Goal: Task Accomplishment & Management: Use online tool/utility

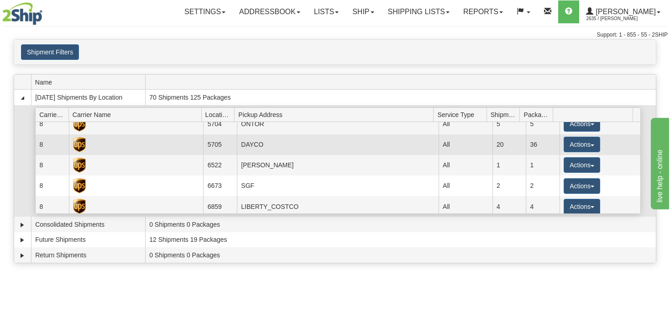
scroll to position [44, 0]
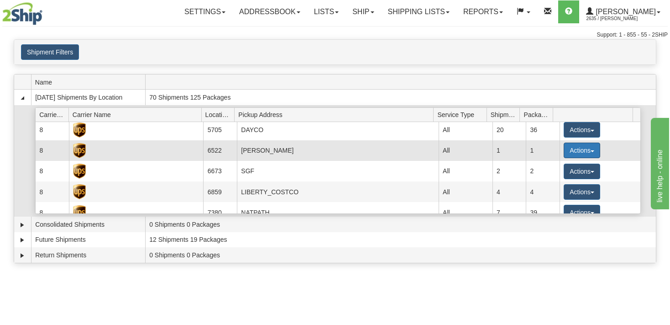
click at [588, 153] on button "Actions" at bounding box center [582, 150] width 37 height 16
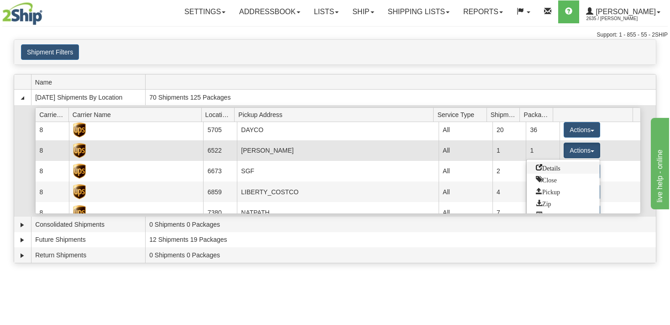
click at [555, 167] on span "Details" at bounding box center [548, 167] width 25 height 6
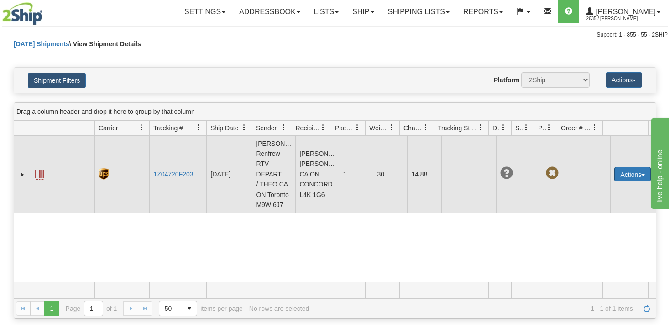
click at [636, 178] on button "Actions" at bounding box center [633, 174] width 37 height 15
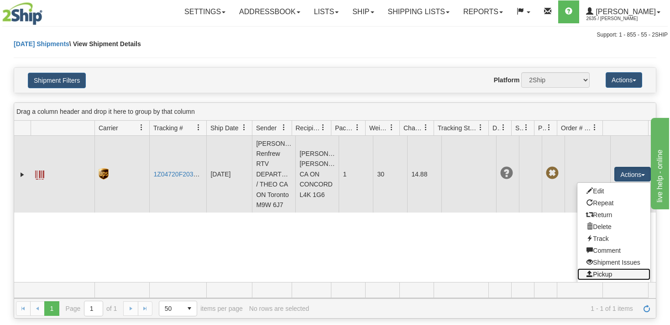
click at [600, 279] on link "Pickup" at bounding box center [614, 274] width 73 height 12
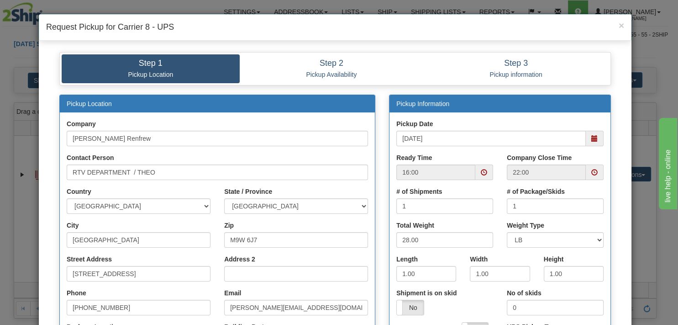
scroll to position [44, 0]
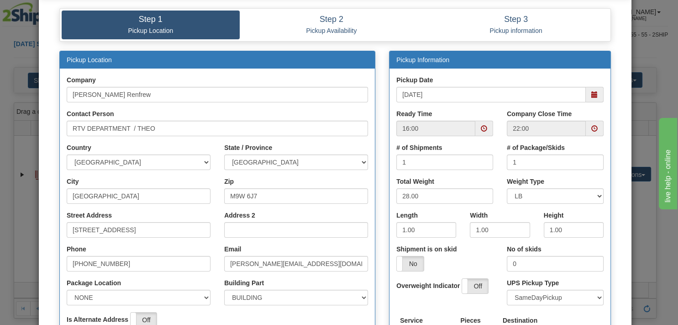
click at [481, 129] on span at bounding box center [484, 128] width 6 height 6
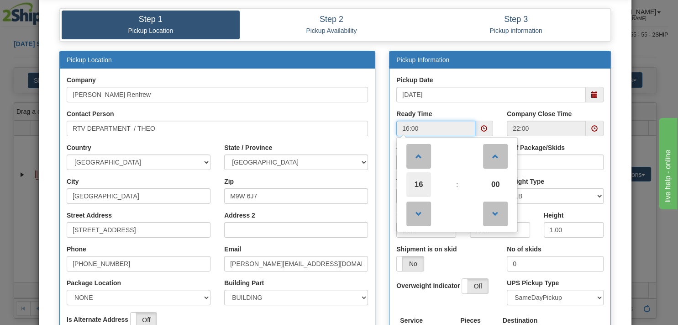
click at [416, 187] on span "16" at bounding box center [418, 184] width 25 height 25
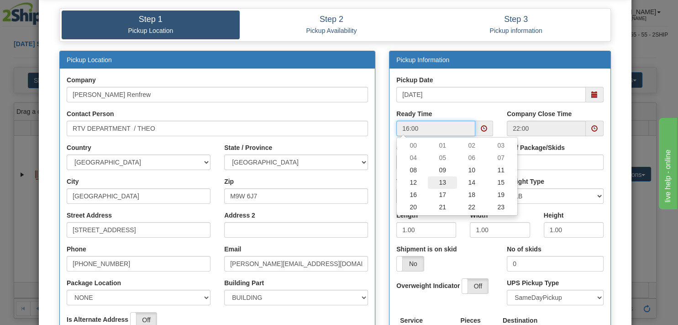
click at [446, 184] on td "13" at bounding box center [442, 182] width 29 height 12
type input "13:00"
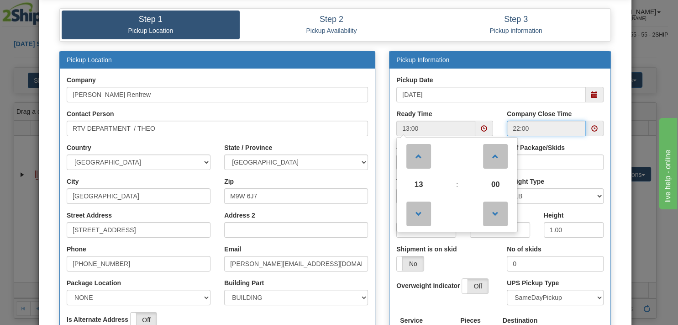
click at [576, 127] on input "22:00" at bounding box center [546, 129] width 79 height 16
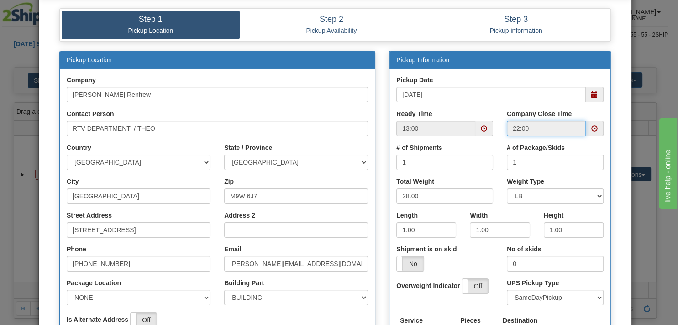
click at [592, 132] on span at bounding box center [595, 129] width 18 height 16
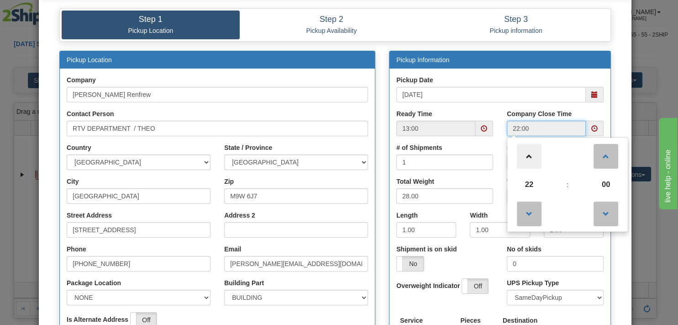
click at [525, 155] on span at bounding box center [529, 156] width 25 height 25
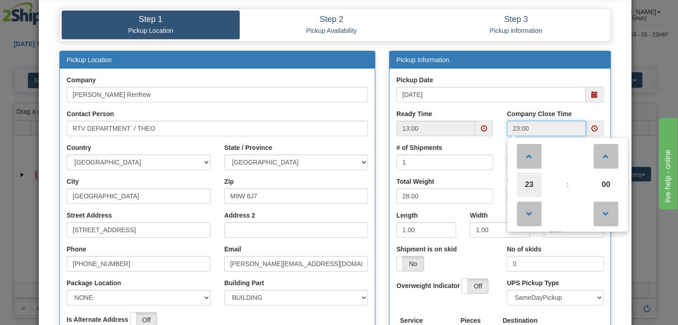
click at [531, 179] on span "23" at bounding box center [529, 184] width 25 height 25
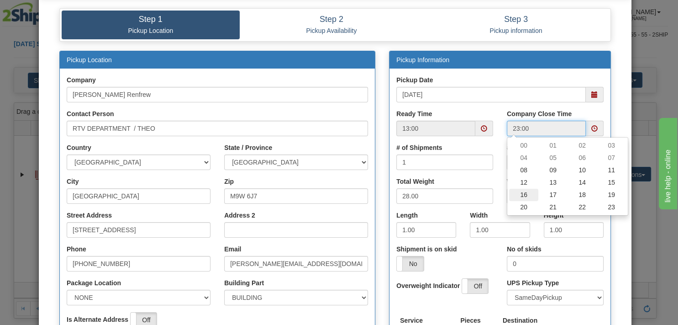
click at [522, 193] on td "16" at bounding box center [523, 195] width 29 height 12
type input "16:00"
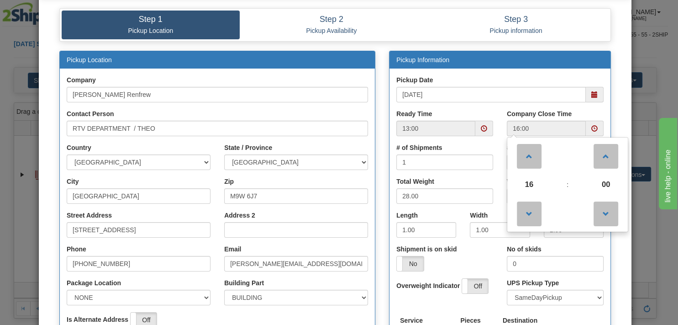
click at [535, 71] on div "Pickup Date [DATE] Ready Time 13:00 Company Close Time 16:00 16 : 00 00 01 02" at bounding box center [499, 229] width 221 height 322
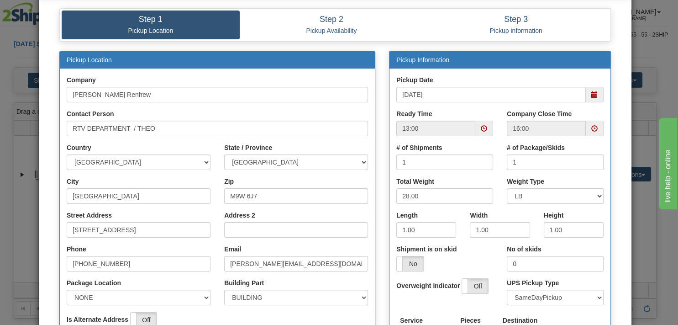
click at [614, 221] on div "Check Availability" at bounding box center [335, 275] width 579 height 448
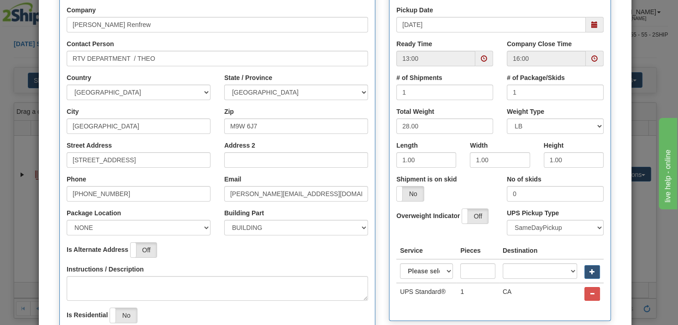
scroll to position [132, 0]
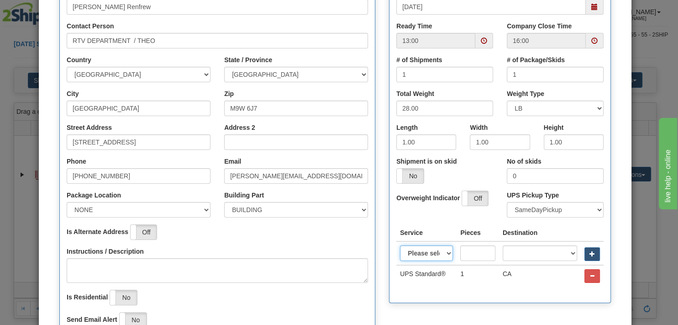
click at [400, 245] on select "Please select Access point economy Access point standard Express saver Access p…" at bounding box center [426, 253] width 53 height 16
select select "3"
click option "UPS Ground®" at bounding box center [0, 0] width 0 height 0
click at [470, 256] on input "text" at bounding box center [477, 253] width 35 height 16
type input "1"
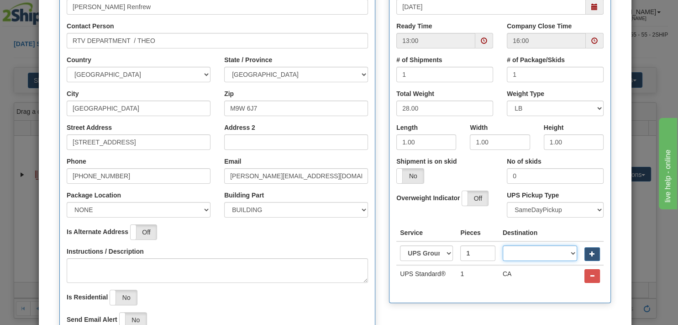
click at [503, 245] on select "A2 - [GEOGRAPHIC_DATA] AD - [GEOGRAPHIC_DATA] AE - [GEOGRAPHIC_DATA] [GEOGRAPHI…" at bounding box center [540, 253] width 74 height 16
click at [485, 256] on input "1" at bounding box center [477, 253] width 35 height 16
click at [400, 245] on select "Please select Access point economy Access point standard Express saver Access p…" at bounding box center [426, 253] width 53 height 16
click at [442, 255] on select "Please select Access point economy Access point standard Express saver Access p…" at bounding box center [426, 253] width 53 height 16
click at [376, 262] on div "Pickup Location Company [PERSON_NAME] Renfrew Contact Person RTV DEPARTMENT / T…" at bounding box center [218, 157] width 330 height 388
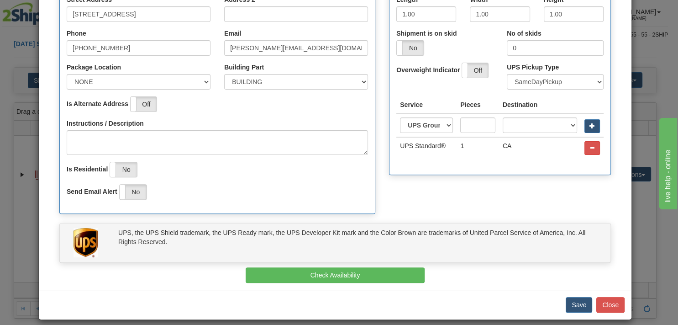
scroll to position [263, 0]
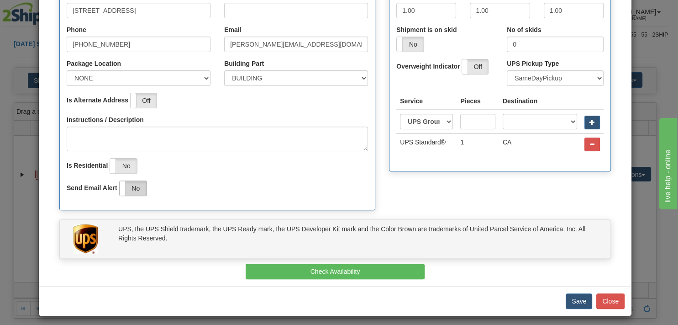
click at [141, 191] on label "No" at bounding box center [133, 188] width 27 height 15
click at [486, 197] on div "Pickup Location Company [PERSON_NAME] Renfrew Contact Person RTV DEPARTMENT / T…" at bounding box center [335, 26] width 565 height 388
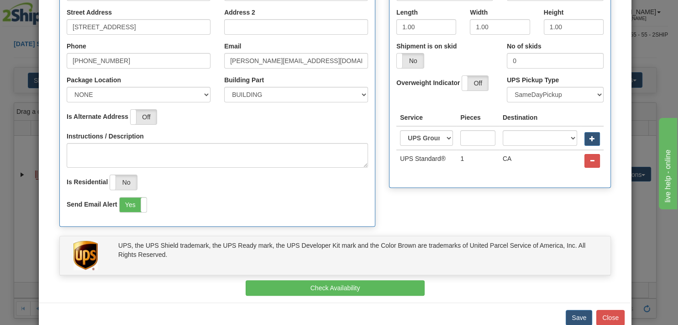
scroll to position [266, 0]
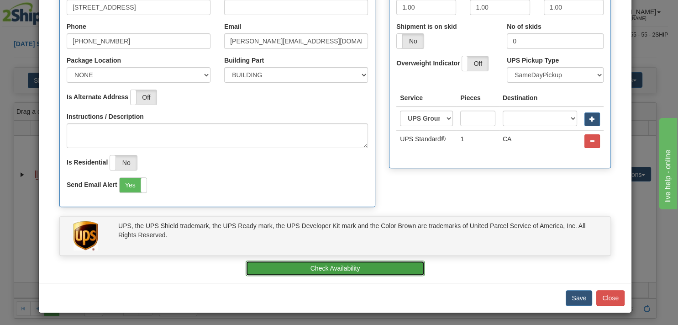
click at [364, 267] on button "Check Availability" at bounding box center [335, 268] width 179 height 16
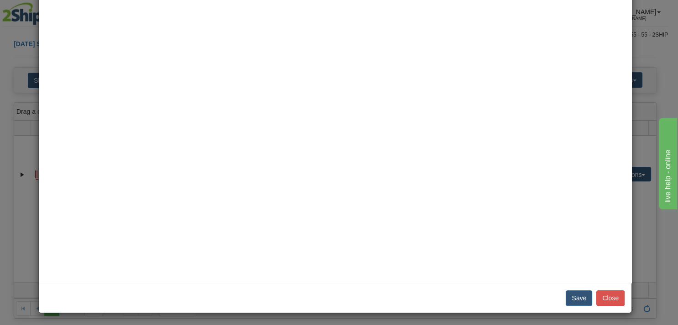
scroll to position [0, 0]
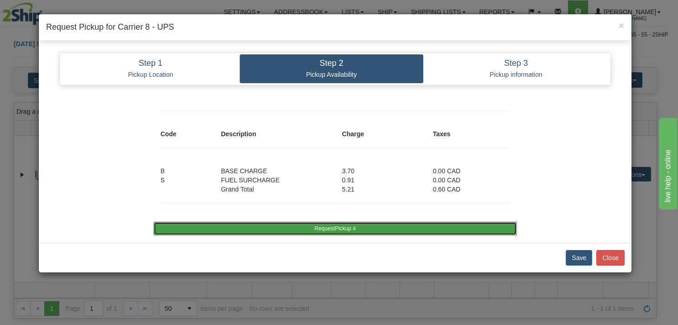
click at [380, 229] on button "RequestPickup #" at bounding box center [334, 228] width 363 height 14
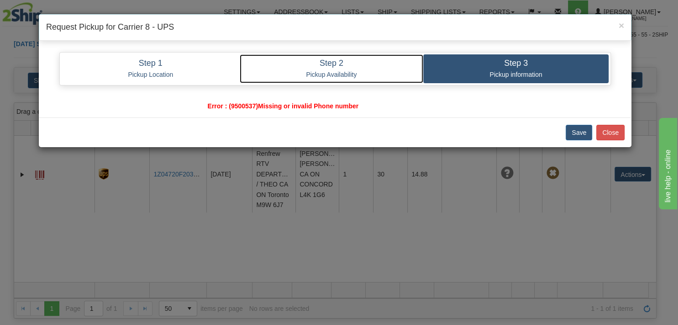
click at [360, 75] on p "Pickup Availability" at bounding box center [332, 74] width 170 height 8
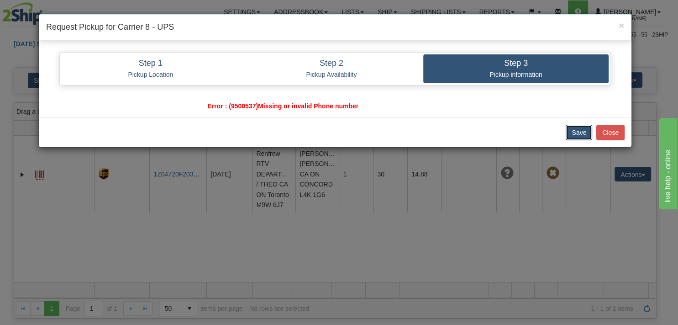
click at [583, 134] on button "Save" at bounding box center [579, 133] width 26 height 16
click at [607, 133] on button "Close" at bounding box center [610, 133] width 28 height 16
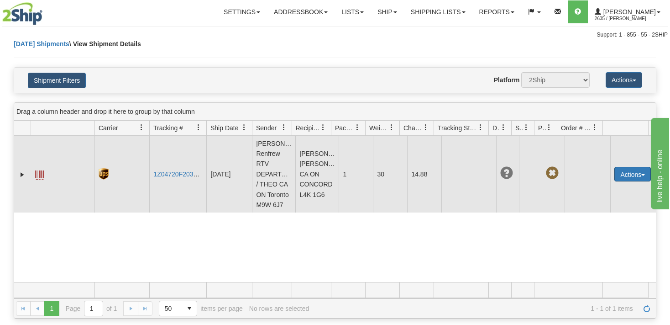
click at [631, 181] on button "Actions" at bounding box center [633, 174] width 37 height 15
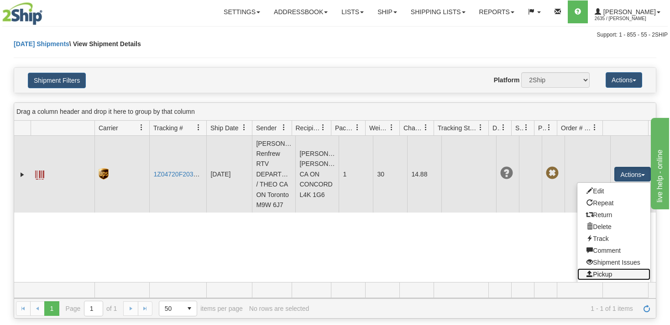
click at [593, 277] on link "Pickup" at bounding box center [614, 274] width 73 height 12
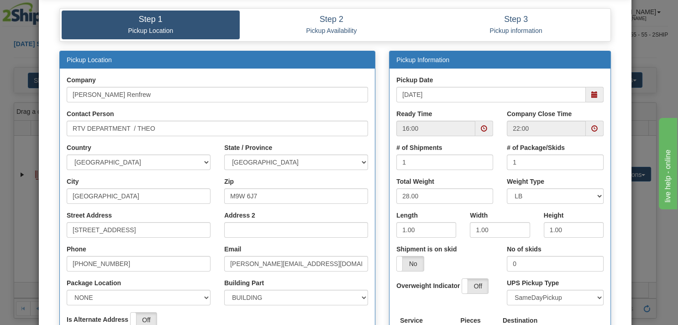
scroll to position [88, 0]
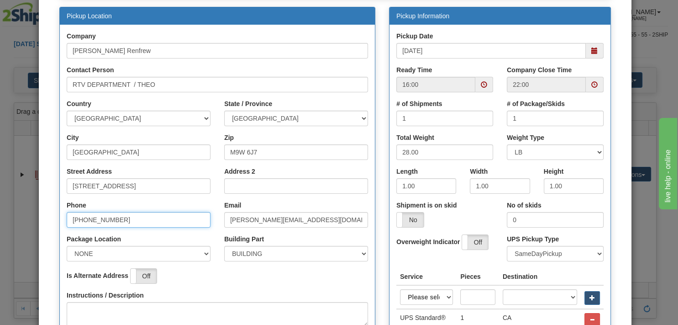
click at [68, 220] on input "[PHONE_NUMBER]" at bounding box center [139, 220] width 144 height 16
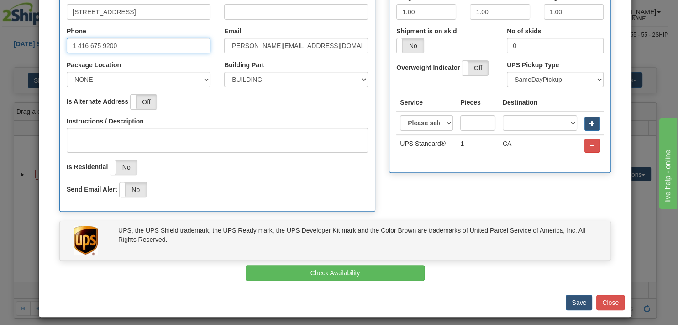
scroll to position [263, 0]
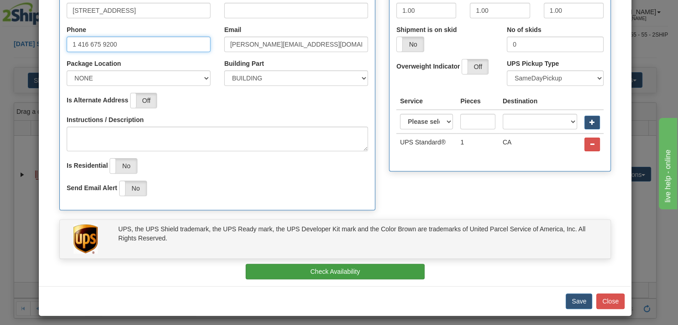
type input "1 416 675 9200"
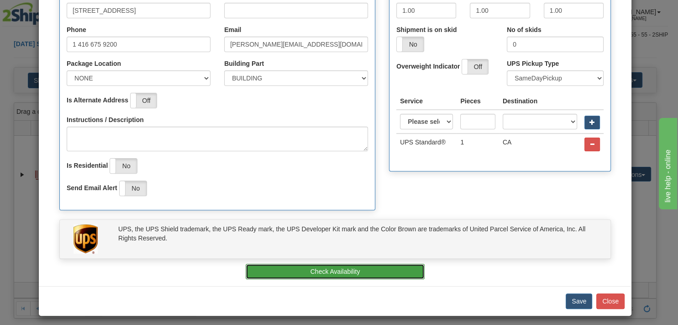
click at [348, 269] on button "Check Availability" at bounding box center [335, 271] width 179 height 16
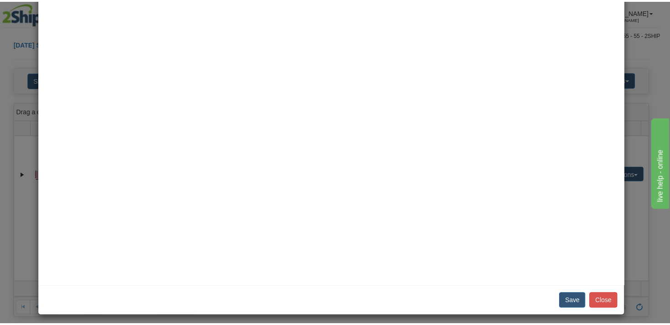
scroll to position [0, 0]
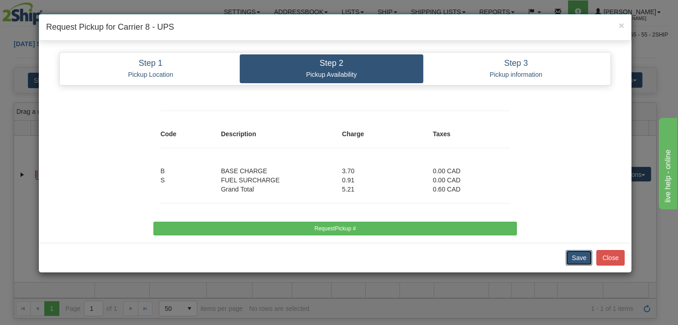
click at [580, 258] on button "Save" at bounding box center [579, 258] width 26 height 16
click at [345, 77] on p "Pickup Availability" at bounding box center [332, 74] width 170 height 8
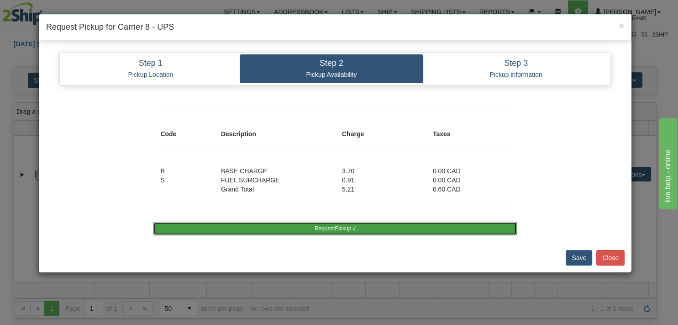
click at [354, 228] on button "RequestPickup #" at bounding box center [334, 228] width 363 height 14
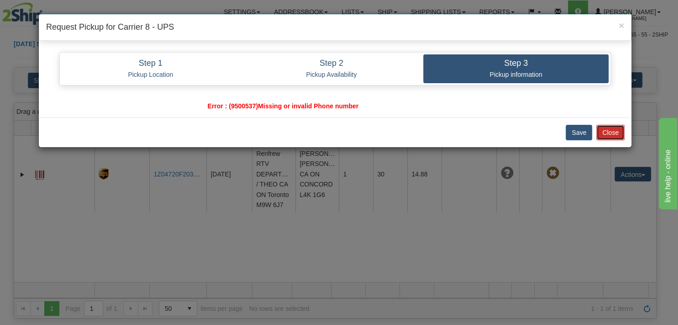
click at [609, 134] on button "Close" at bounding box center [610, 133] width 28 height 16
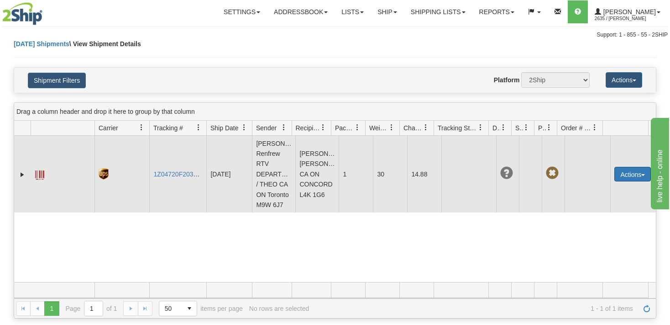
click at [624, 175] on button "Actions" at bounding box center [633, 174] width 37 height 15
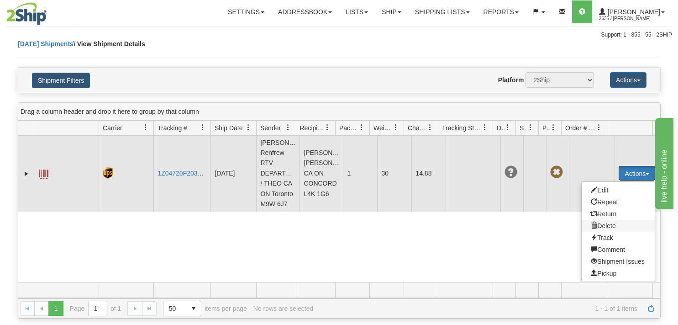
scroll to position [5, 0]
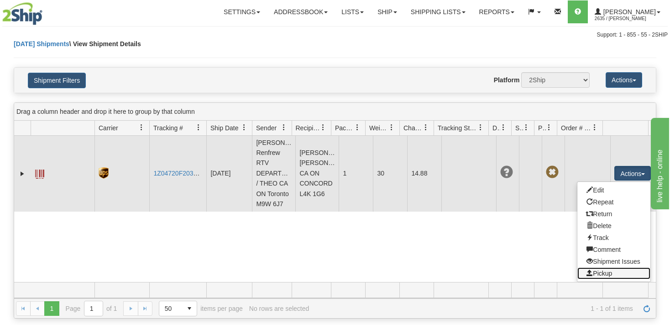
click at [590, 269] on link "Pickup" at bounding box center [614, 273] width 73 height 12
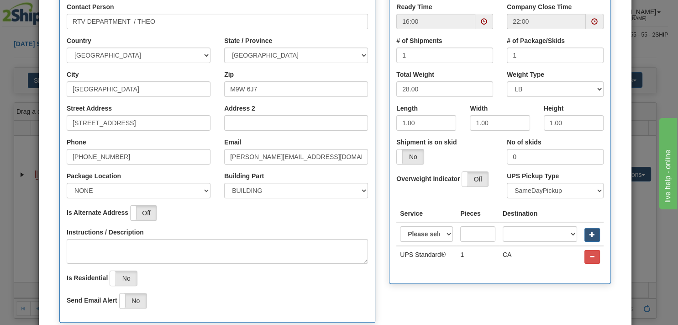
scroll to position [175, 0]
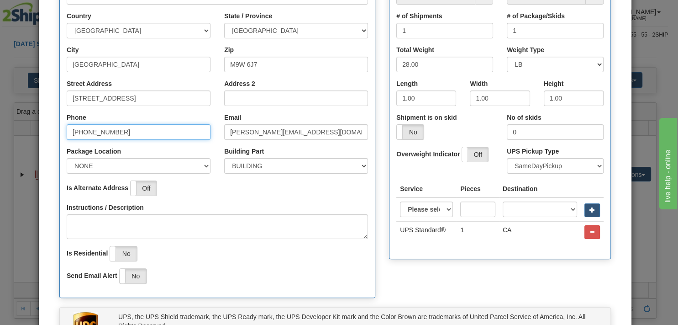
drag, startPoint x: 68, startPoint y: 130, endPoint x: 74, endPoint y: 132, distance: 5.6
click at [68, 130] on input "[PHONE_NUMBER]" at bounding box center [139, 132] width 144 height 16
click at [79, 131] on input "[PHONE_NUMBER]" at bounding box center [139, 132] width 144 height 16
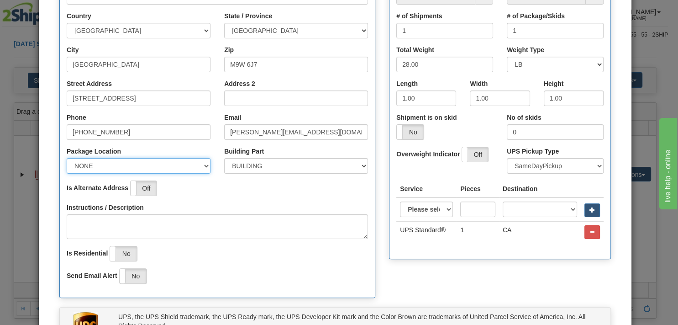
click at [67, 158] on select "NONE FRONT REAR SIDE" at bounding box center [139, 166] width 144 height 16
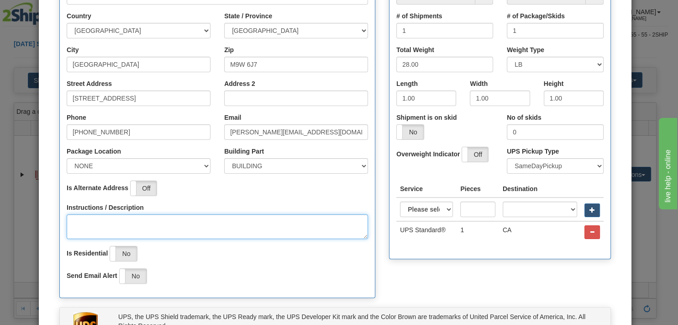
click at [248, 214] on textarea "Instructions / Description" at bounding box center [217, 226] width 301 height 25
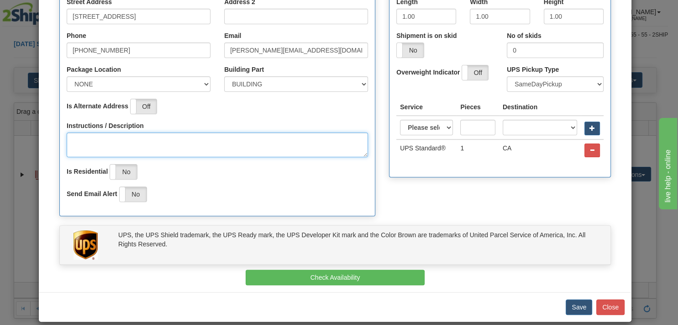
scroll to position [263, 0]
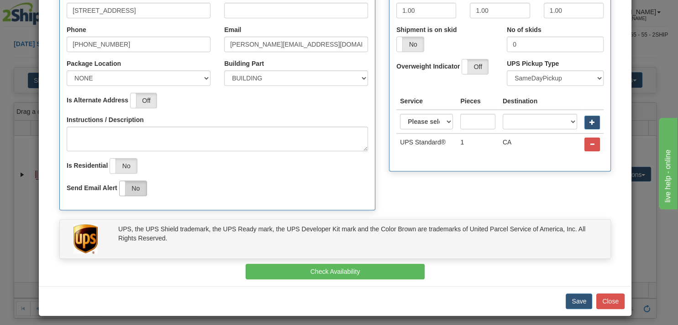
click at [130, 193] on label "No" at bounding box center [133, 188] width 27 height 15
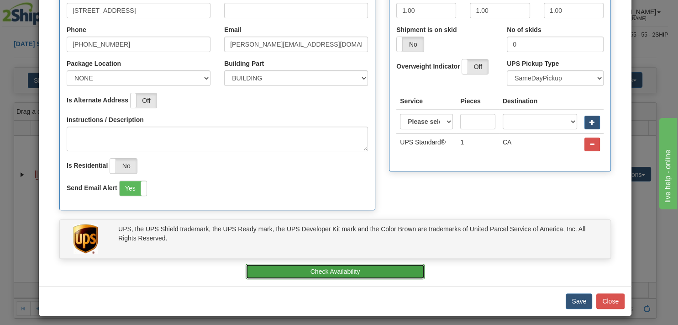
click at [378, 272] on button "Check Availability" at bounding box center [335, 271] width 179 height 16
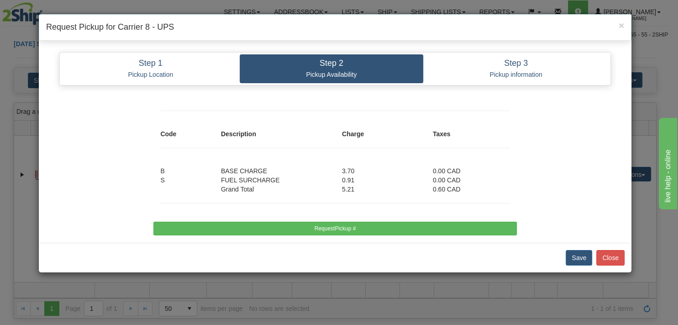
scroll to position [0, 0]
click at [576, 258] on button "Save" at bounding box center [579, 258] width 26 height 16
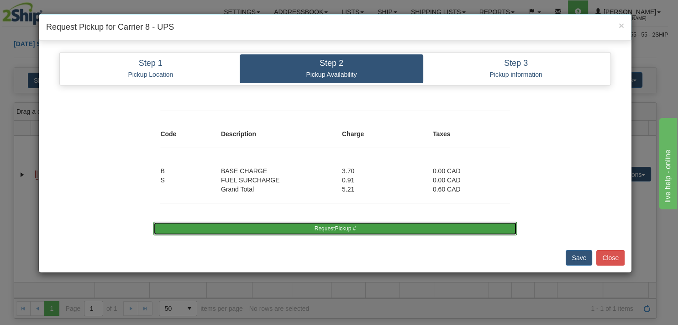
click at [329, 224] on button "RequestPickup #" at bounding box center [334, 228] width 363 height 14
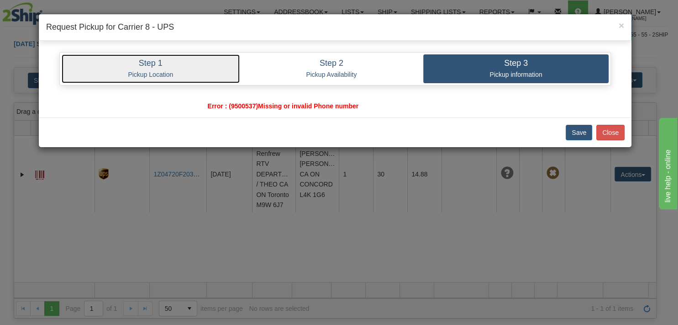
click at [200, 70] on link "Step 1 Pickup Location" at bounding box center [151, 68] width 178 height 29
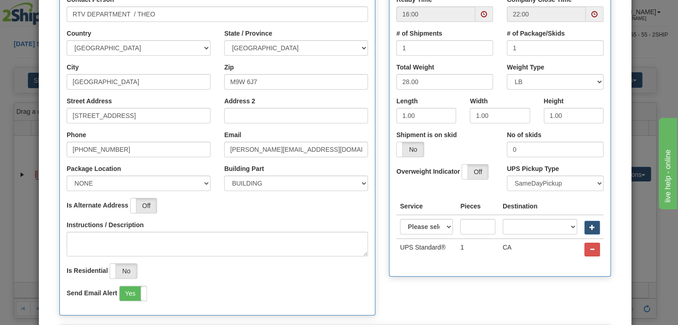
scroll to position [175, 0]
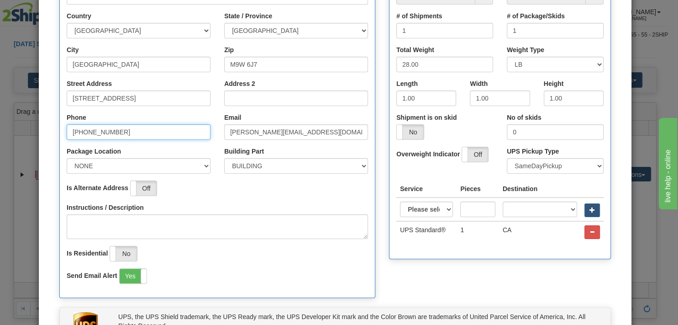
drag, startPoint x: 120, startPoint y: 131, endPoint x: 56, endPoint y: 132, distance: 64.0
click at [67, 132] on input "[PHONE_NUMBER]" at bounding box center [139, 132] width 144 height 16
type input "9056698980"
click at [458, 271] on div "Pickup Location Company [PERSON_NAME] Renfrew Contact Person RTV DEPARTMENT / T…" at bounding box center [335, 113] width 565 height 388
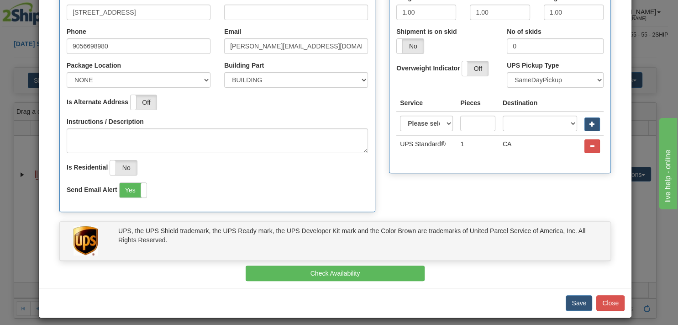
scroll to position [263, 0]
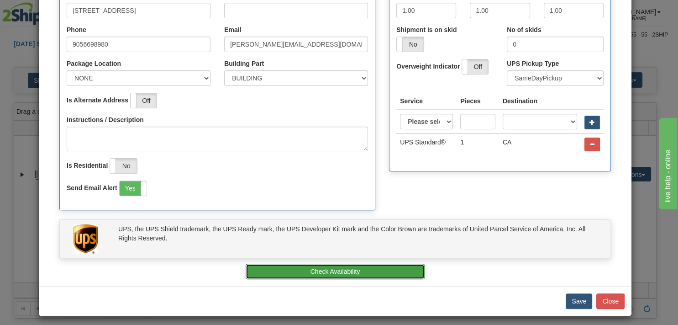
click at [370, 269] on button "Check Availability" at bounding box center [335, 271] width 179 height 16
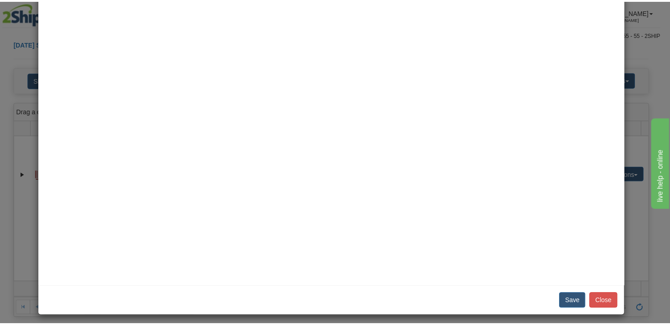
scroll to position [0, 0]
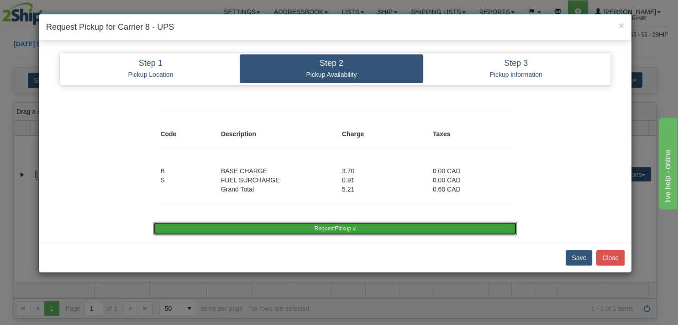
click at [374, 227] on button "RequestPickup #" at bounding box center [334, 228] width 363 height 14
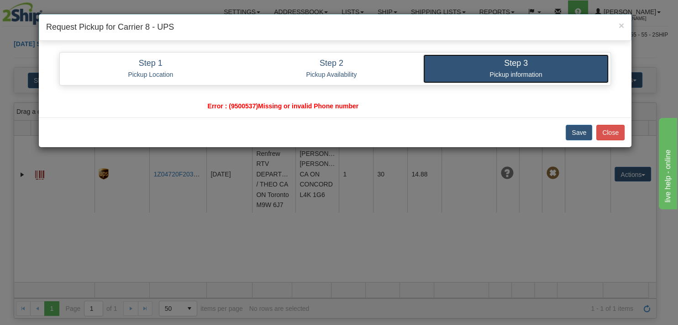
click at [502, 70] on p "Pickup information" at bounding box center [516, 74] width 172 height 8
click at [579, 132] on button "Save" at bounding box center [579, 133] width 26 height 16
click at [582, 137] on button "Save" at bounding box center [579, 133] width 26 height 16
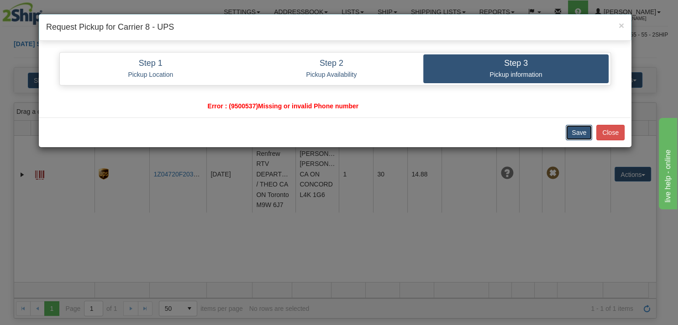
click at [582, 137] on button "Save" at bounding box center [579, 133] width 26 height 16
drag, startPoint x: 226, startPoint y: 105, endPoint x: 373, endPoint y: 110, distance: 147.1
click at [373, 110] on div "Step 1 Pickup Location Step 2 Pickup Availability Step 3 Pickup information Pic…" at bounding box center [335, 81] width 593 height 72
drag, startPoint x: 198, startPoint y: 103, endPoint x: 343, endPoint y: 110, distance: 144.9
click at [343, 110] on div "Step 1 Pickup Location Step 2 Pickup Availability Step 3 Pickup information Pic…" at bounding box center [335, 81] width 593 height 72
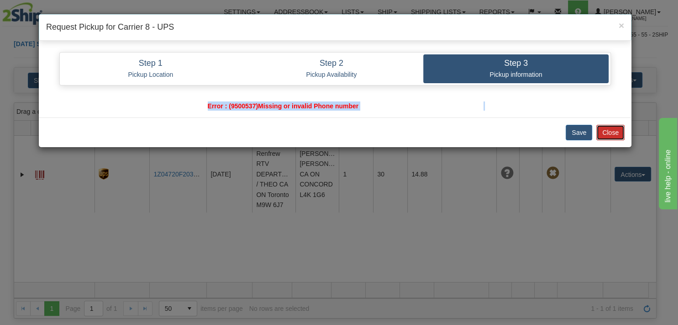
click at [615, 129] on button "Close" at bounding box center [610, 133] width 28 height 16
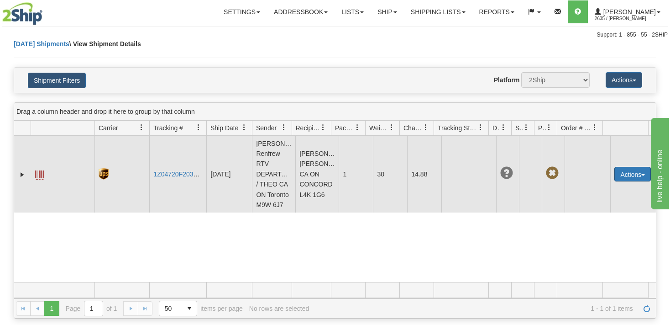
click at [622, 181] on button "Actions" at bounding box center [633, 174] width 37 height 15
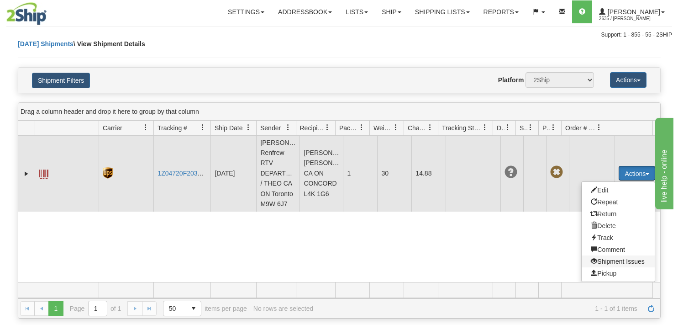
scroll to position [5, 0]
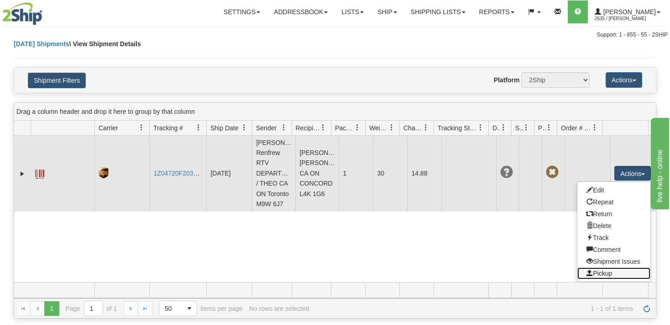
click at [598, 268] on link "Pickup" at bounding box center [614, 273] width 73 height 12
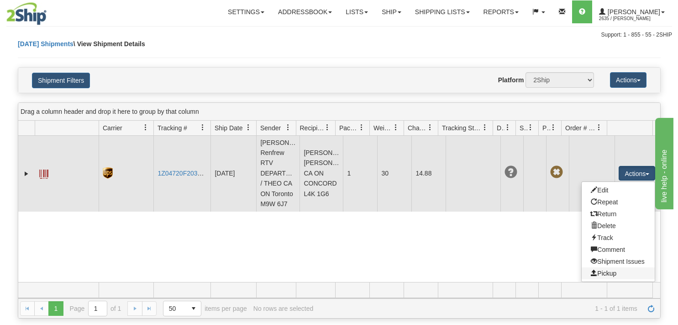
scroll to position [0, 0]
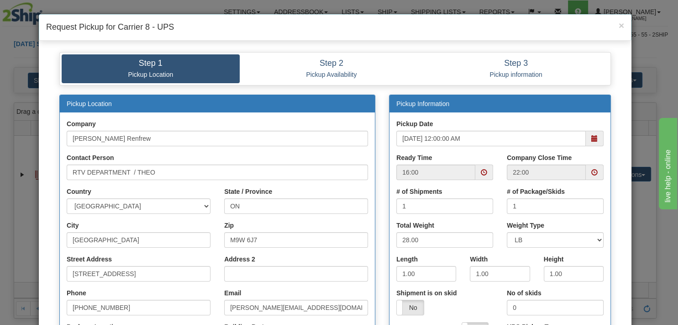
type input "[DATE]"
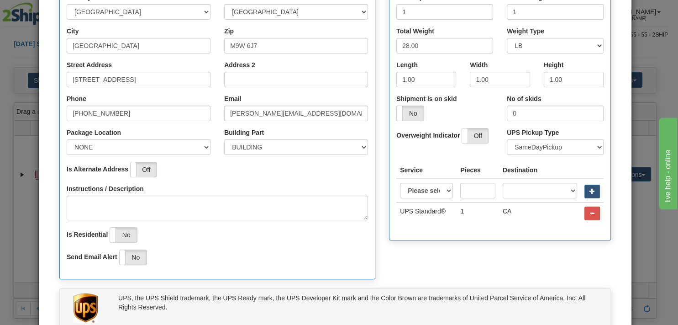
scroll to position [179, 0]
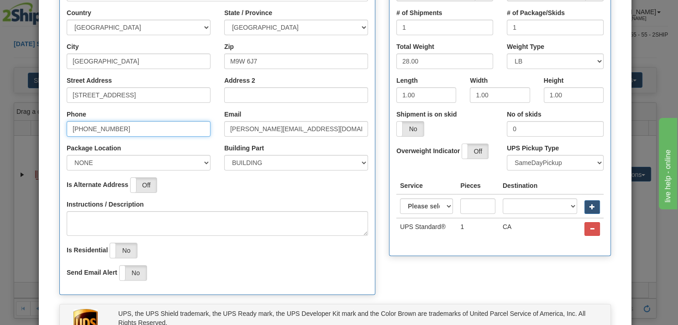
click at [69, 128] on input "[PHONE_NUMBER]" at bounding box center [139, 129] width 144 height 16
type input "[PHONE_NUMBER]"
click at [428, 267] on div "Pickup Location Company [PERSON_NAME] Renfrew Contact Person RTV DEPARTMENT / T…" at bounding box center [335, 110] width 565 height 388
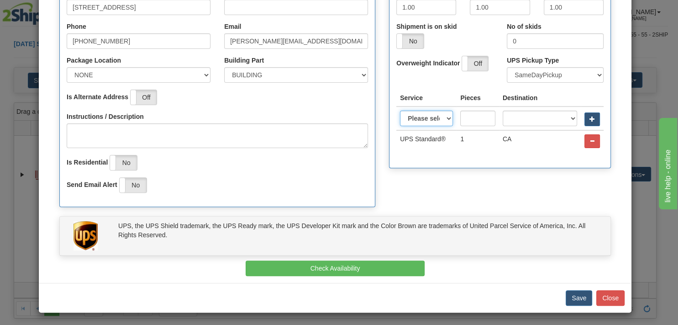
click at [400, 110] on select "Please select Access point economy Access point standard Express saver Access p…" at bounding box center [426, 118] width 53 height 16
select select "3"
click option "UPS Ground®" at bounding box center [0, 0] width 0 height 0
click at [483, 121] on input "text" at bounding box center [477, 118] width 35 height 16
type input "1"
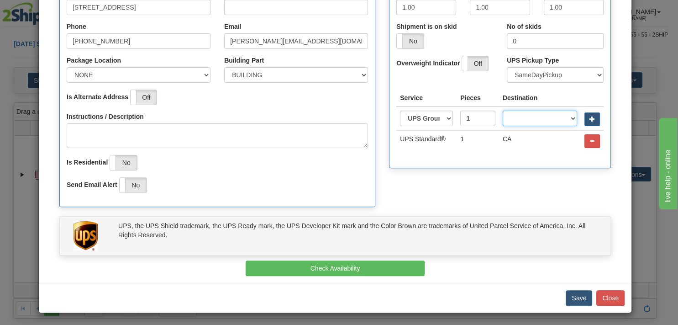
select select "CA"
click at [565, 174] on div "Pickup Information Pickup Date [DATE] Ready Time 16:00 22:00 1 1" at bounding box center [500, 2] width 236 height 349
click at [579, 302] on button "Save" at bounding box center [579, 298] width 26 height 16
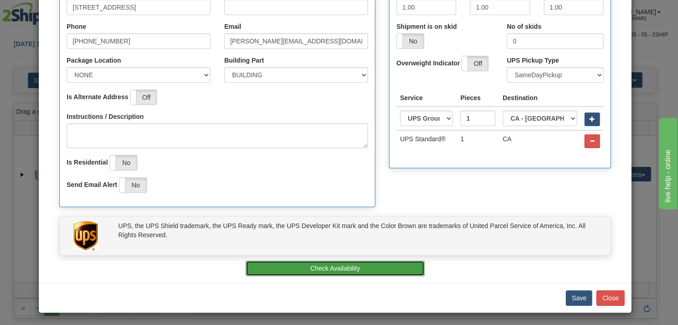
click at [364, 269] on button "Check Availability" at bounding box center [335, 268] width 179 height 16
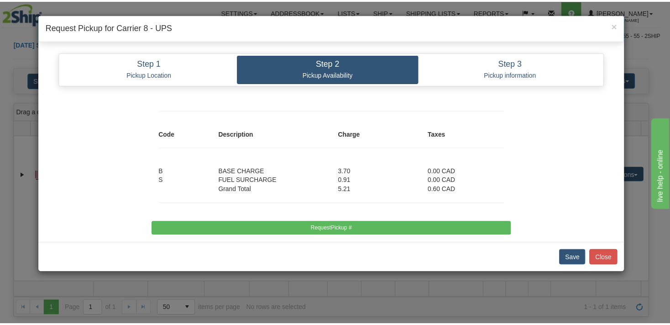
scroll to position [0, 0]
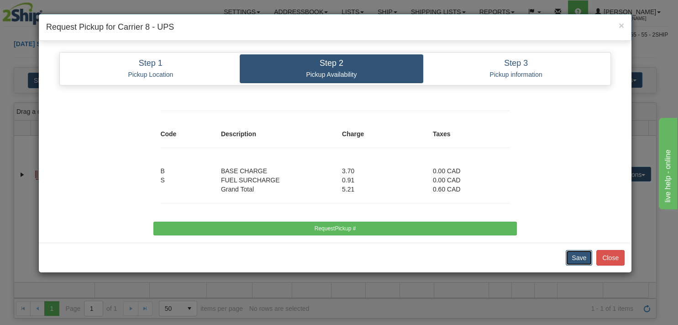
click at [578, 259] on button "Save" at bounding box center [579, 258] width 26 height 16
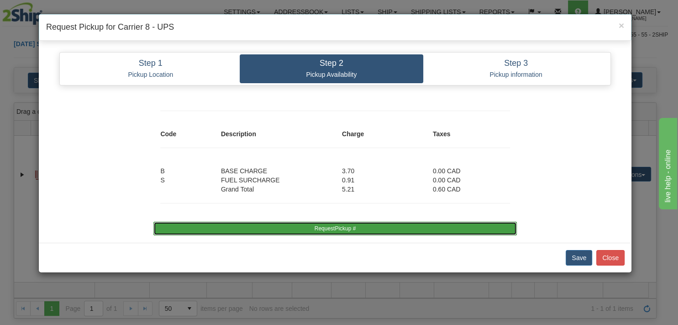
click at [445, 226] on button "RequestPickup #" at bounding box center [334, 228] width 363 height 14
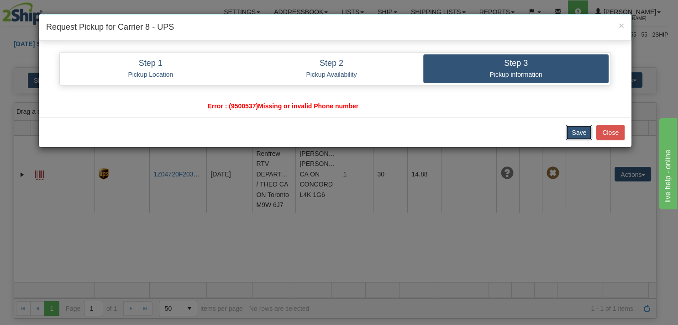
click at [582, 135] on button "Save" at bounding box center [579, 133] width 26 height 16
click at [615, 135] on button "Close" at bounding box center [610, 133] width 28 height 16
